Goal: Task Accomplishment & Management: Manage account settings

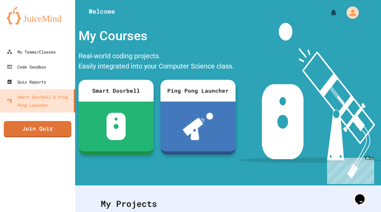
click at [261, 44] on img at bounding box center [310, 101] width 142 height 156
click at [57, 56] on link "My Teams/Classes" at bounding box center [38, 51] width 78 height 15
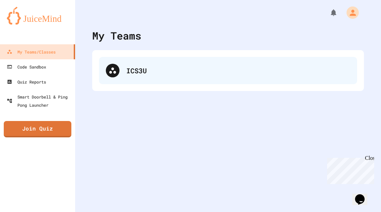
click at [105, 68] on div "ICS3U" at bounding box center [228, 70] width 258 height 27
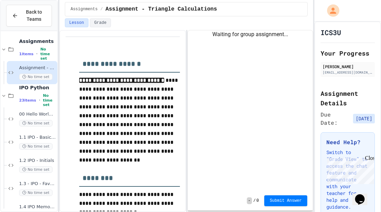
scroll to position [26, 0]
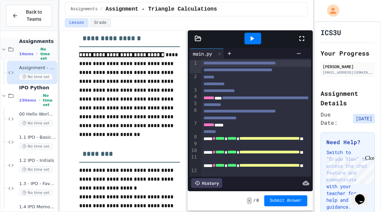
click at [41, 55] on span "No time set" at bounding box center [48, 54] width 16 height 14
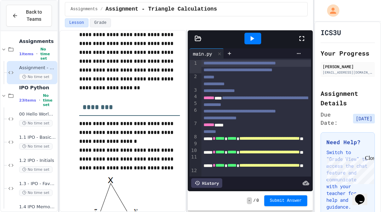
drag, startPoint x: 41, startPoint y: 55, endPoint x: 62, endPoint y: 65, distance: 23.2
click at [4, 49] on icon at bounding box center [4, 49] width 6 height 6
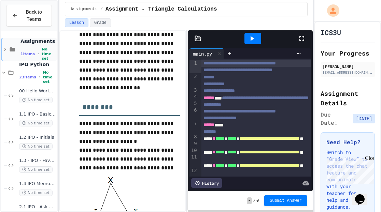
click at [6, 50] on icon at bounding box center [5, 49] width 2 height 3
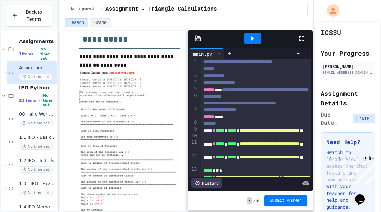
scroll to position [52, 0]
